Goal: Information Seeking & Learning: Learn about a topic

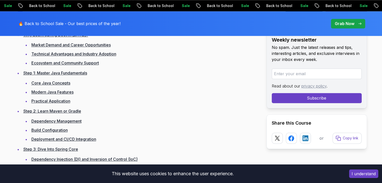
scroll to position [728, 0]
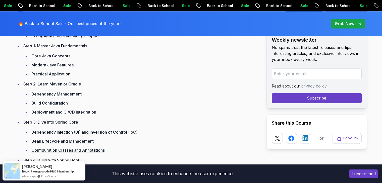
scroll to position [753, 0]
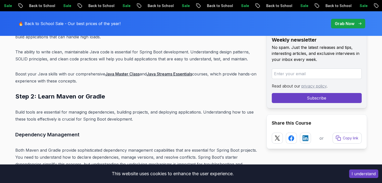
scroll to position [1996, 0]
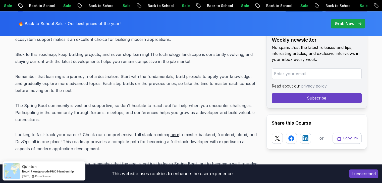
scroll to position [6365, 0]
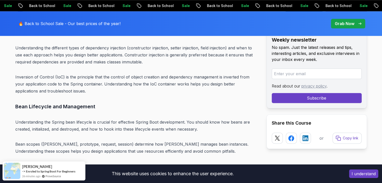
scroll to position [2408, 0]
